Goal: Submit feedback/report problem: Complete application form

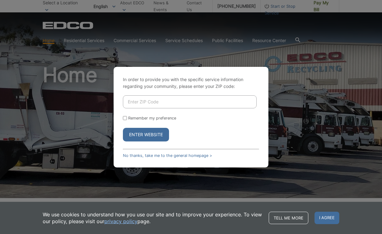
click at [154, 104] on input "Enter ZIP Code" at bounding box center [190, 101] width 134 height 13
type input "92019"
click at [123, 128] on button "Enter Website" at bounding box center [146, 135] width 46 height 14
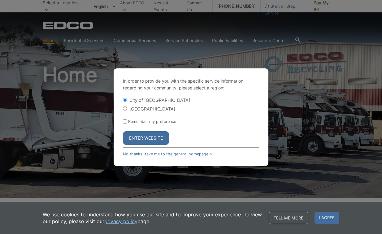
click at [141, 136] on button "Enter Website" at bounding box center [146, 138] width 46 height 14
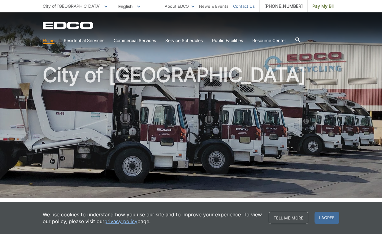
click at [249, 6] on link "Contact Us" at bounding box center [244, 6] width 22 height 7
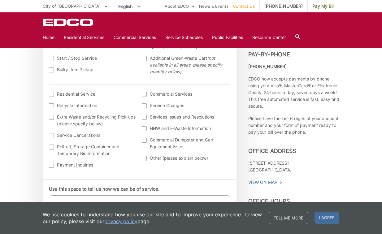
scroll to position [224, 0]
click at [327, 215] on span "I agree" at bounding box center [327, 218] width 25 height 12
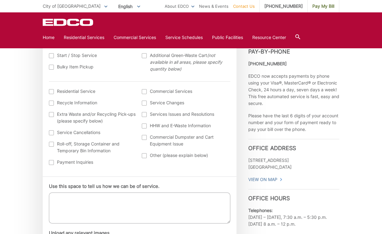
scroll to position [227, 0]
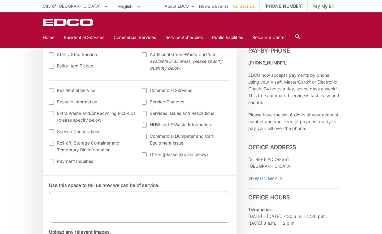
click at [144, 115] on div at bounding box center [144, 113] width 5 height 5
click at [0, 0] on input "Services Issues and Resolutions" at bounding box center [0, 0] width 0 height 0
click at [143, 136] on div at bounding box center [144, 136] width 5 height 5
click at [0, 0] on input "Commercial Dumpster and Cart Equipment Issue" at bounding box center [0, 0] width 0 height 0
click at [144, 114] on div at bounding box center [144, 113] width 5 height 5
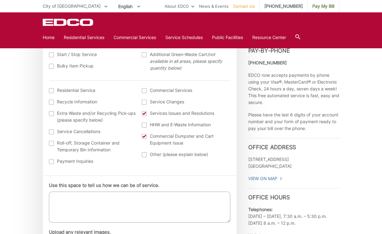
click at [0, 0] on input "Services Issues and Resolutions" at bounding box center [0, 0] width 0 height 0
click at [84, 201] on textarea "Use this space to tell us how we can be of service." at bounding box center [140, 207] width 182 height 31
type textarea "T"
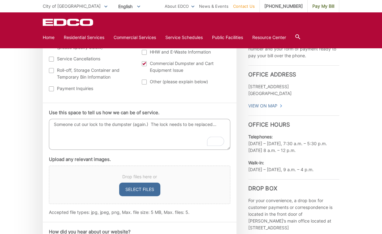
scroll to position [301, 0]
type textarea "Someone cut our lock to the dumpster (again.) The lock needs to be replaced..."
click at [140, 190] on button "Select files" at bounding box center [139, 189] width 41 height 14
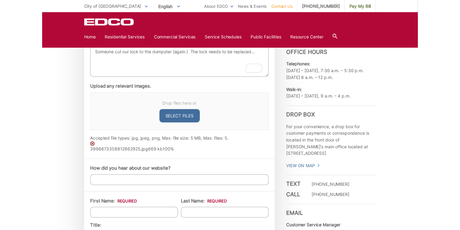
scroll to position [372, 0]
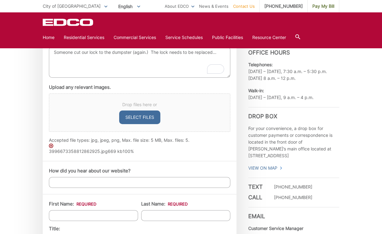
click at [51, 146] on img at bounding box center [51, 146] width 4 height 4
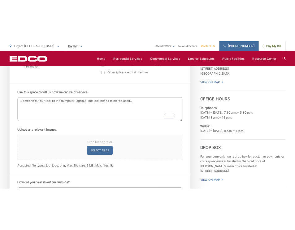
scroll to position [372, 0]
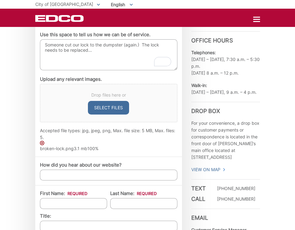
click at [73, 177] on input "How did you hear about our website?" at bounding box center [109, 175] width 138 height 11
type input "g"
type input "l"
type input "we're customers"
type input "e"
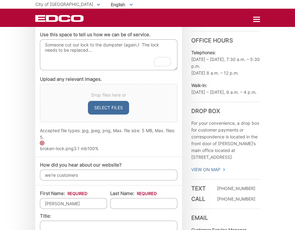
type input "melissa"
type input "herzig"
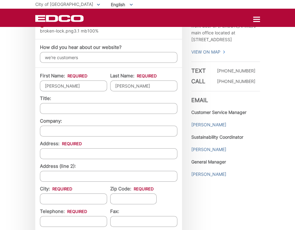
scroll to position [492, 0]
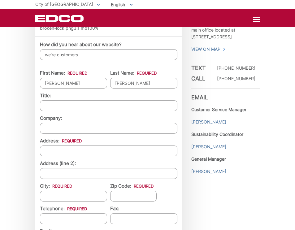
click at [54, 152] on input "Address: *" at bounding box center [109, 151] width 138 height 11
type input "576 jamacha road"
type input "el cajon"
type input "92019"
type input "(858) 232-5593"
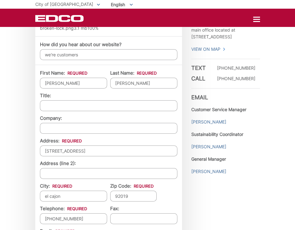
type input "(___) ___-____"
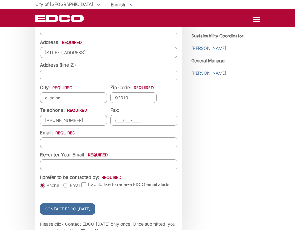
scroll to position [606, 0]
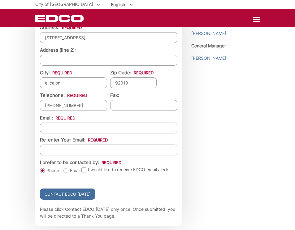
click at [53, 125] on input "Email *" at bounding box center [109, 128] width 138 height 11
type input "mpherzig@gmail.com"
type input "H & K Solutions"
type input "mpherzig@gmail.com"
click at [68, 170] on label "Email" at bounding box center [72, 171] width 17 height 6
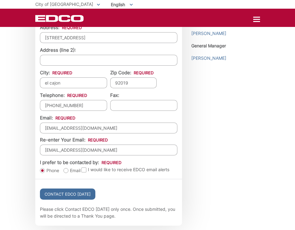
radio input "true"
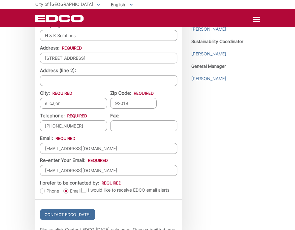
scroll to position [715, 0]
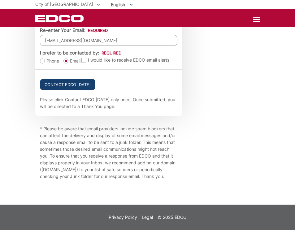
click at [52, 87] on input "Contact EDCO Today" at bounding box center [67, 84] width 55 height 11
